Goal: Navigation & Orientation: Find specific page/section

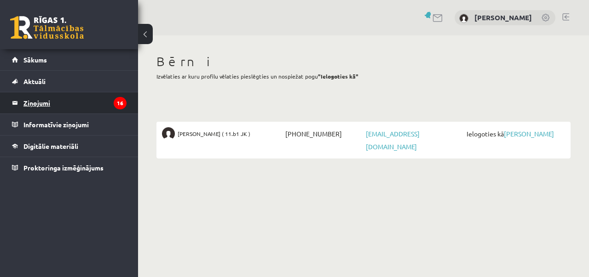
click at [96, 105] on legend "Ziņojumi 16" at bounding box center [74, 102] width 103 height 21
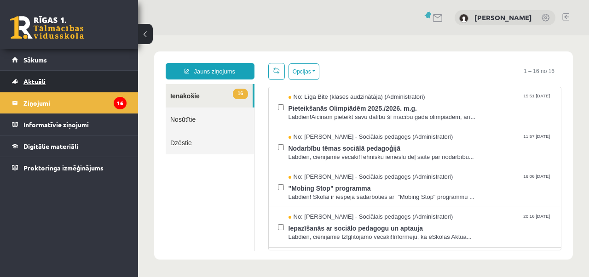
click at [32, 85] on link "Aktuāli" at bounding box center [69, 81] width 115 height 21
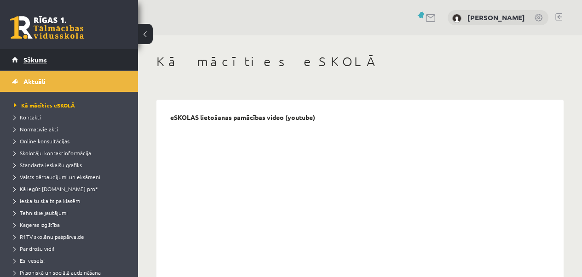
click at [37, 61] on span "Sākums" at bounding box center [34, 60] width 23 height 8
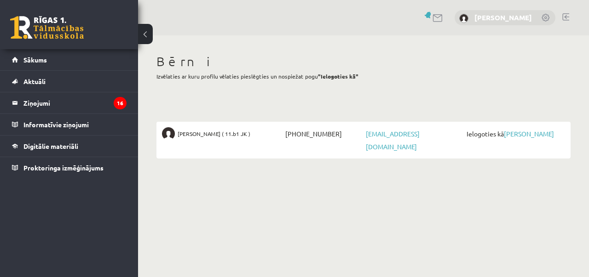
click at [495, 17] on link "[PERSON_NAME]" at bounding box center [503, 17] width 58 height 9
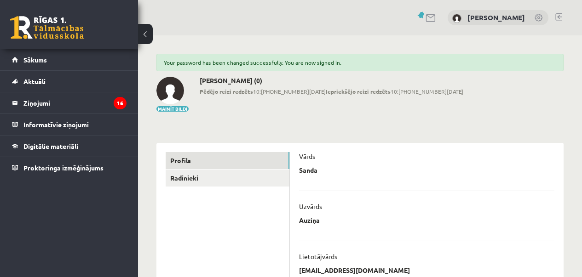
click at [437, 16] on link at bounding box center [431, 18] width 11 height 8
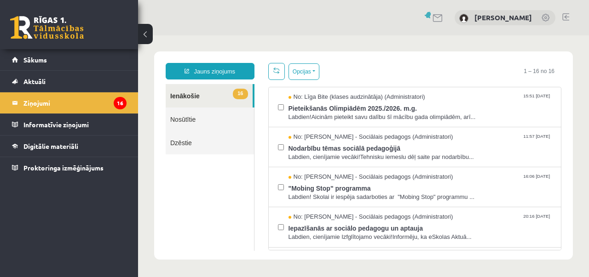
drag, startPoint x: 145, startPoint y: 37, endPoint x: 112, endPoint y: 16, distance: 39.7
click at [145, 37] on button at bounding box center [145, 34] width 15 height 20
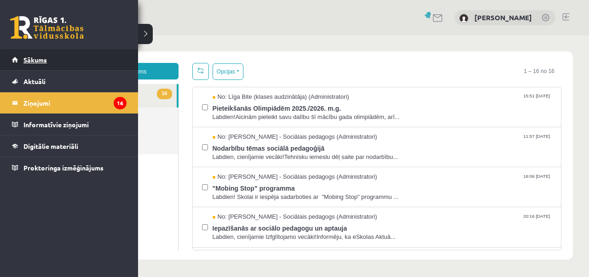
click at [36, 62] on span "Sākums" at bounding box center [34, 60] width 23 height 8
